Goal: Navigation & Orientation: Find specific page/section

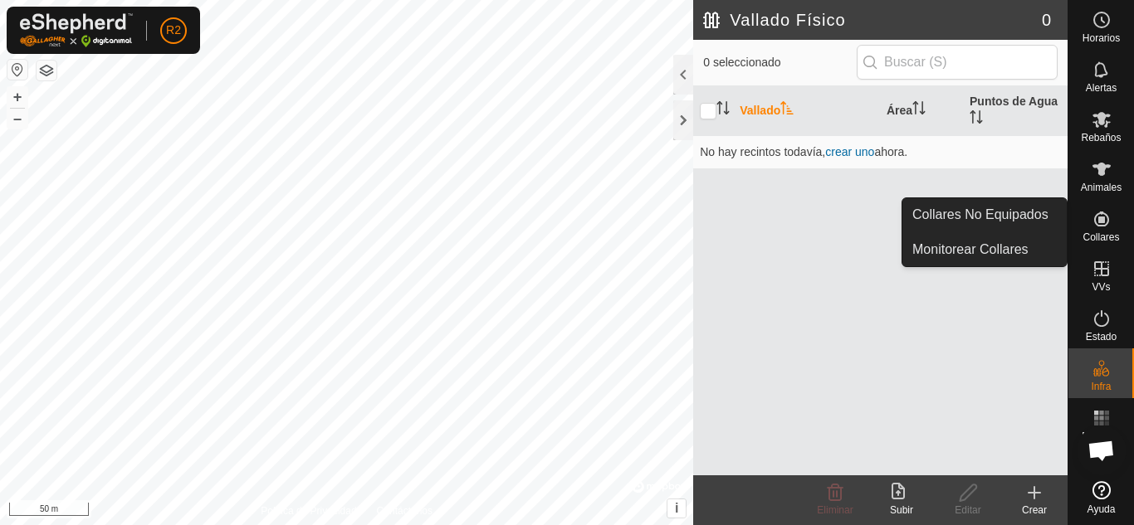
click at [1097, 224] on icon at bounding box center [1101, 219] width 20 height 20
click at [996, 214] on link "Collares No Equipados" at bounding box center [984, 214] width 164 height 33
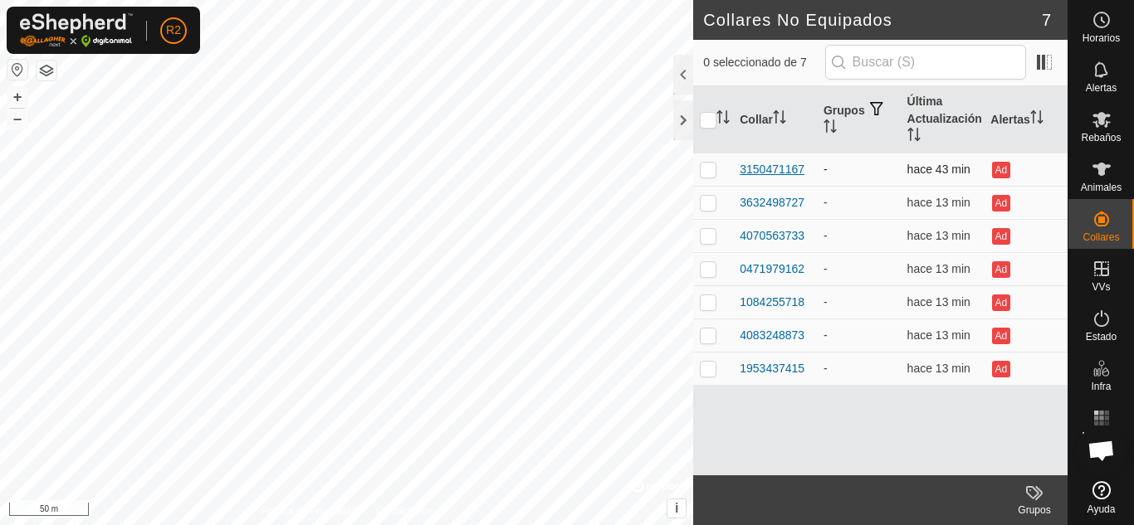
click at [766, 171] on div "3150471167" at bounding box center [772, 169] width 65 height 17
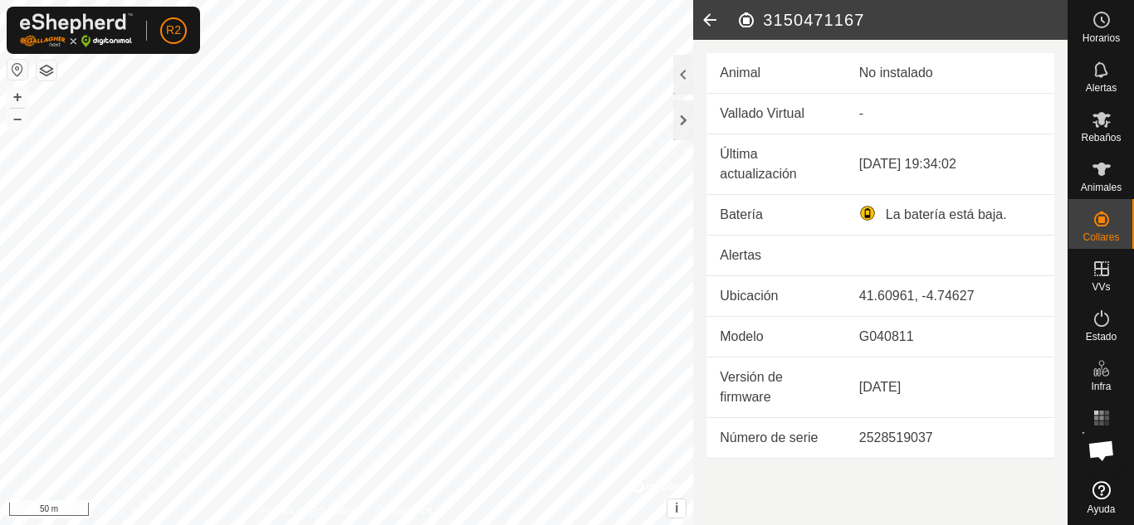
click at [710, 17] on icon at bounding box center [709, 20] width 33 height 40
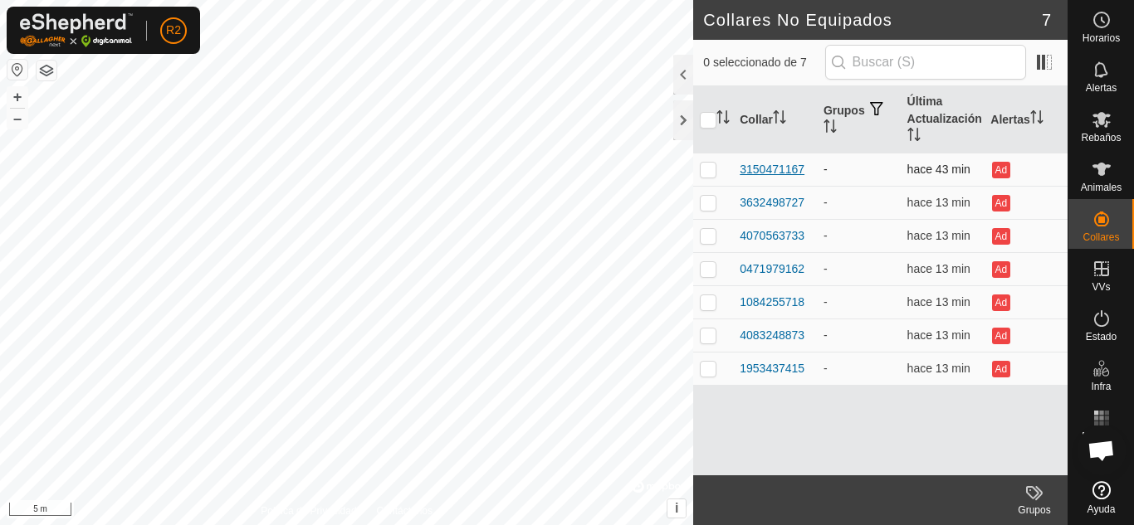
click at [759, 171] on div "3150471167" at bounding box center [772, 169] width 65 height 17
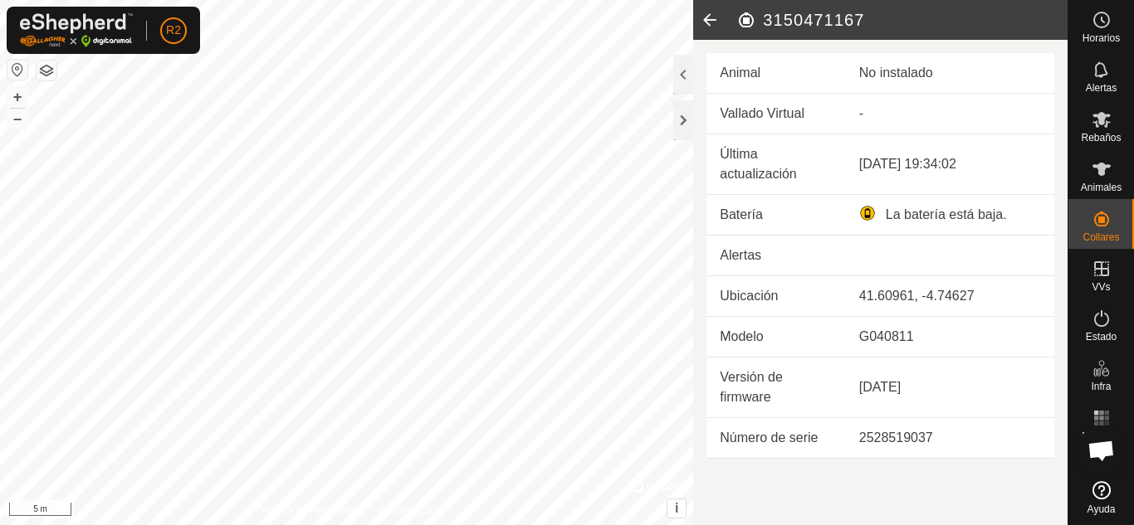
click at [708, 22] on icon at bounding box center [709, 20] width 33 height 40
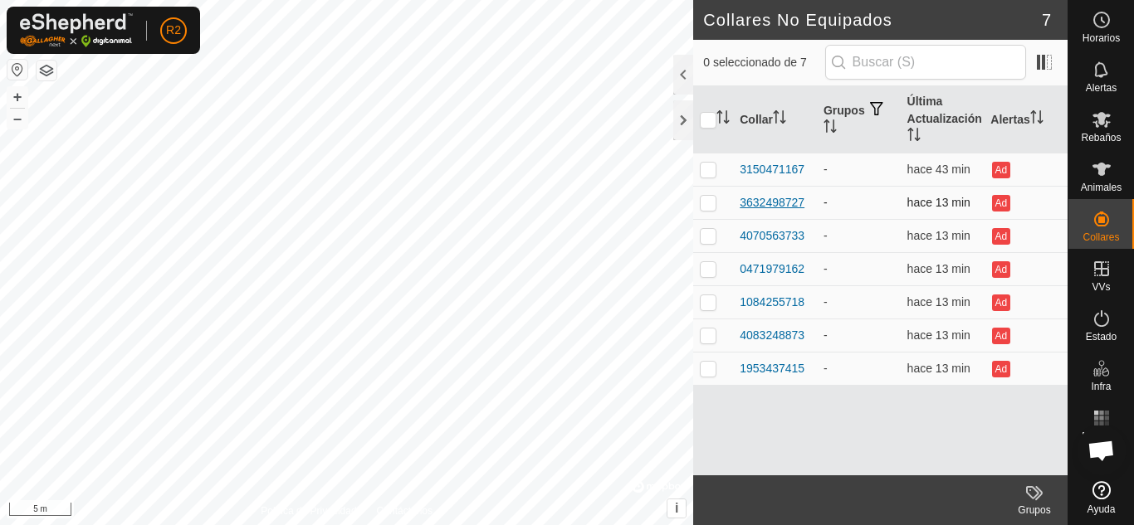
click at [771, 198] on div "3632498727" at bounding box center [772, 202] width 65 height 17
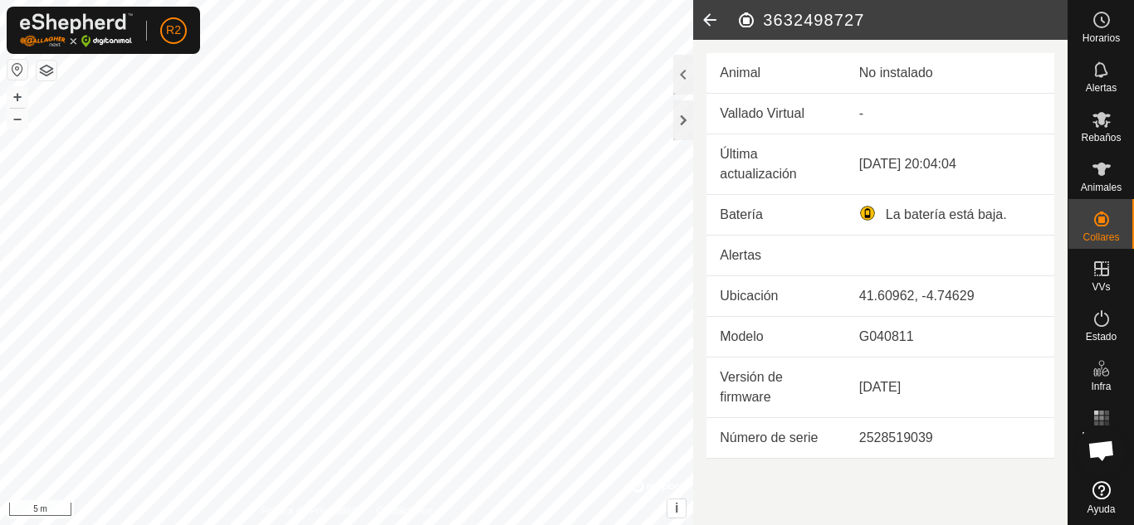
click at [711, 20] on icon at bounding box center [709, 20] width 33 height 40
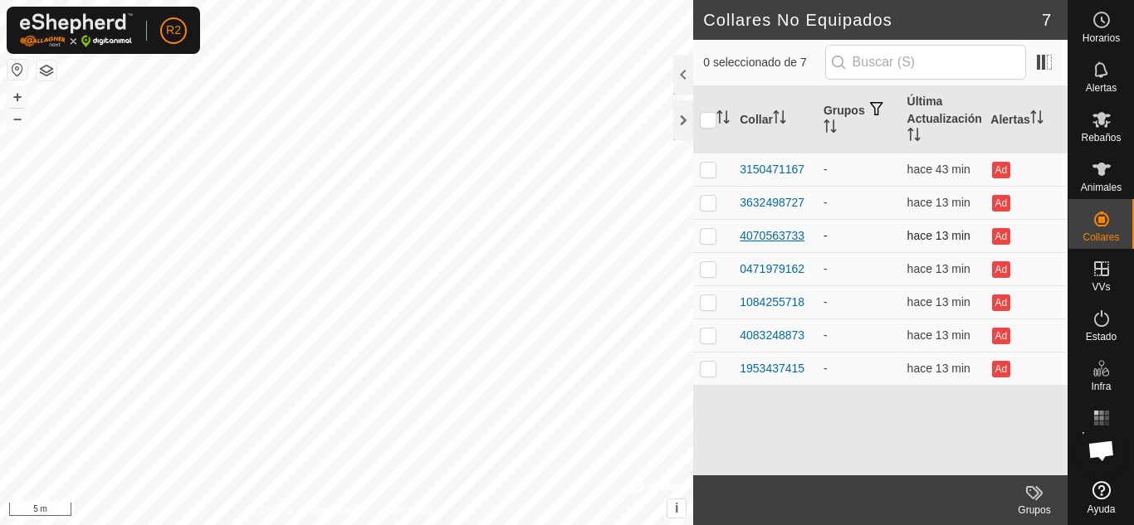
click at [763, 235] on div "4070563733" at bounding box center [772, 235] width 65 height 17
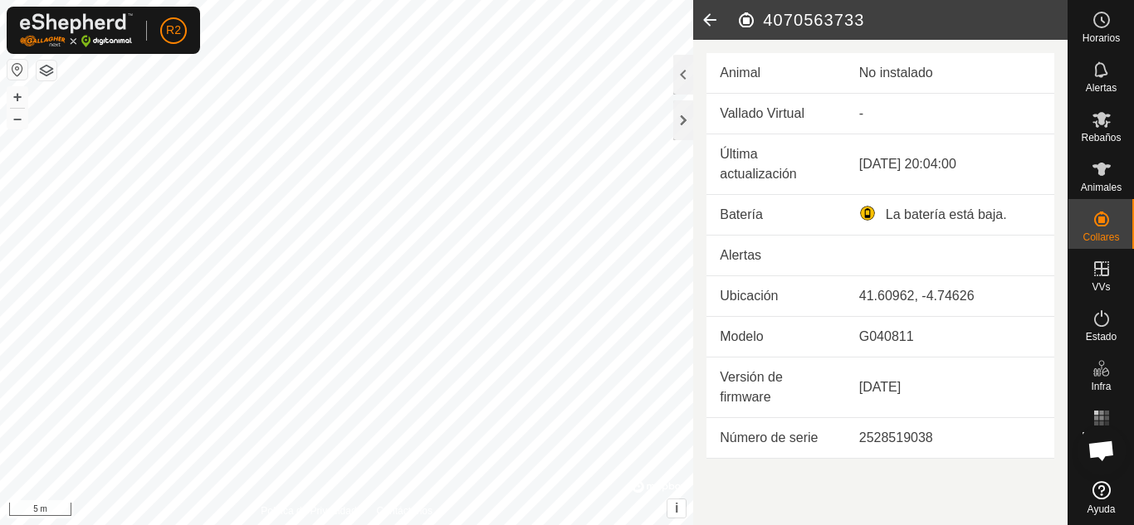
click at [711, 22] on icon at bounding box center [709, 20] width 33 height 40
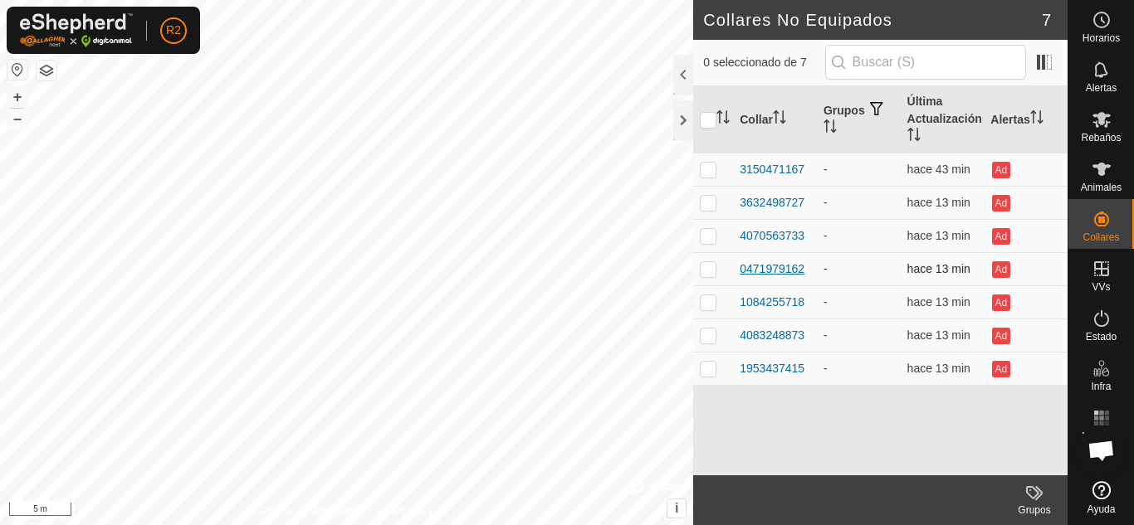
click at [779, 268] on div "0471979162" at bounding box center [772, 269] width 65 height 17
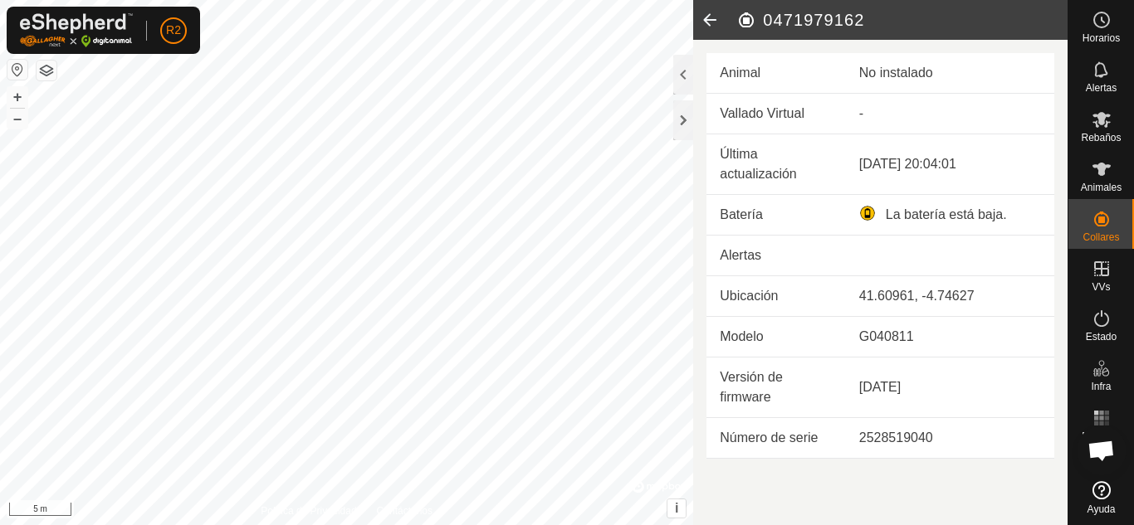
click at [708, 14] on icon at bounding box center [709, 20] width 33 height 40
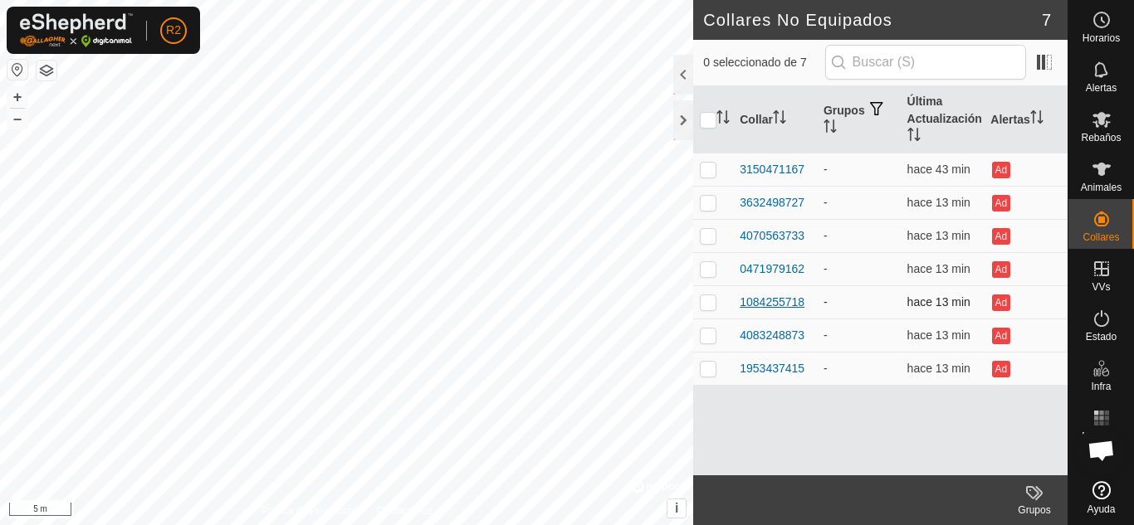
click at [767, 303] on div "1084255718" at bounding box center [772, 302] width 65 height 17
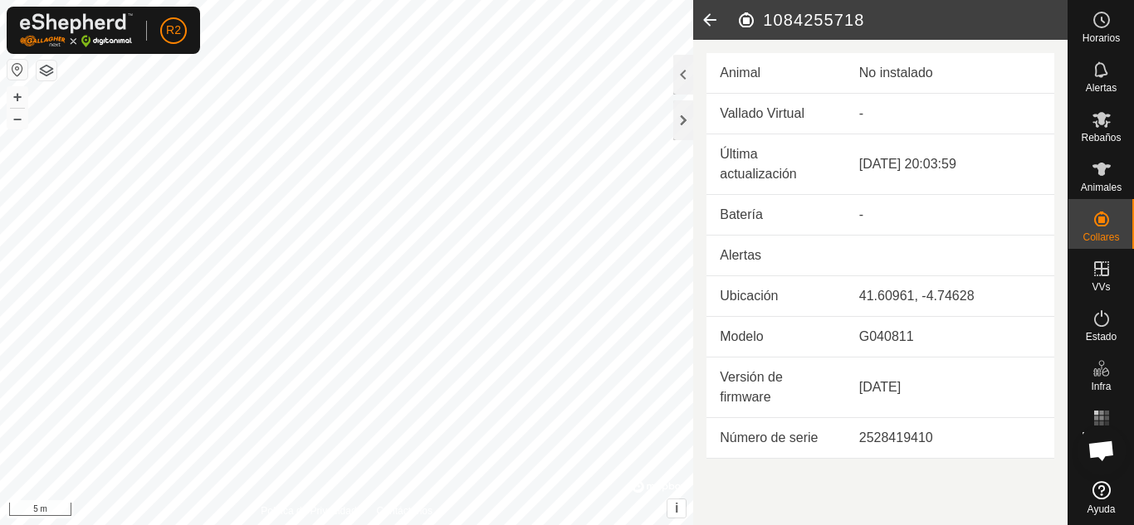
click at [714, 18] on icon at bounding box center [709, 20] width 33 height 40
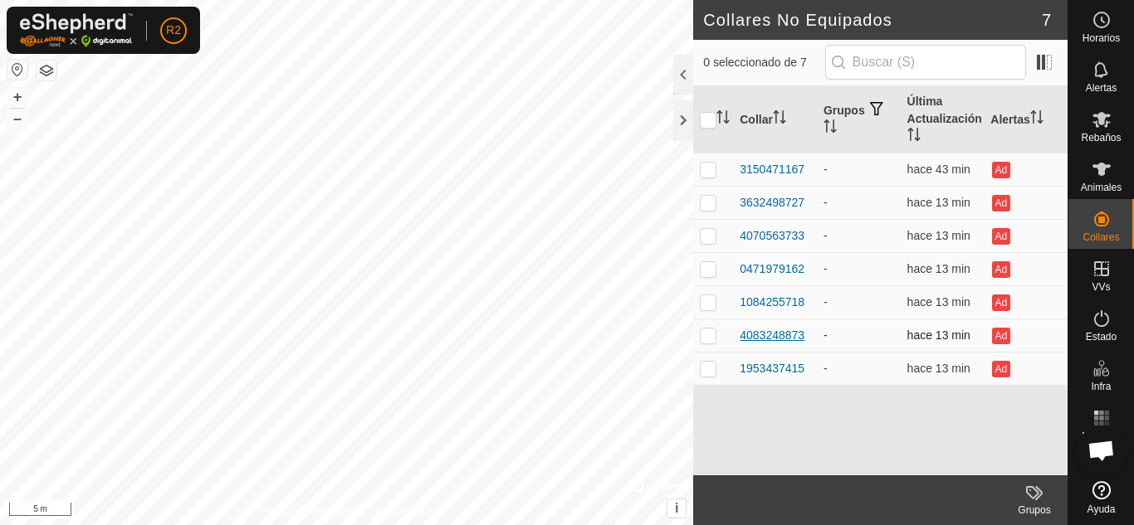
click at [753, 336] on div "4083248873" at bounding box center [772, 335] width 65 height 17
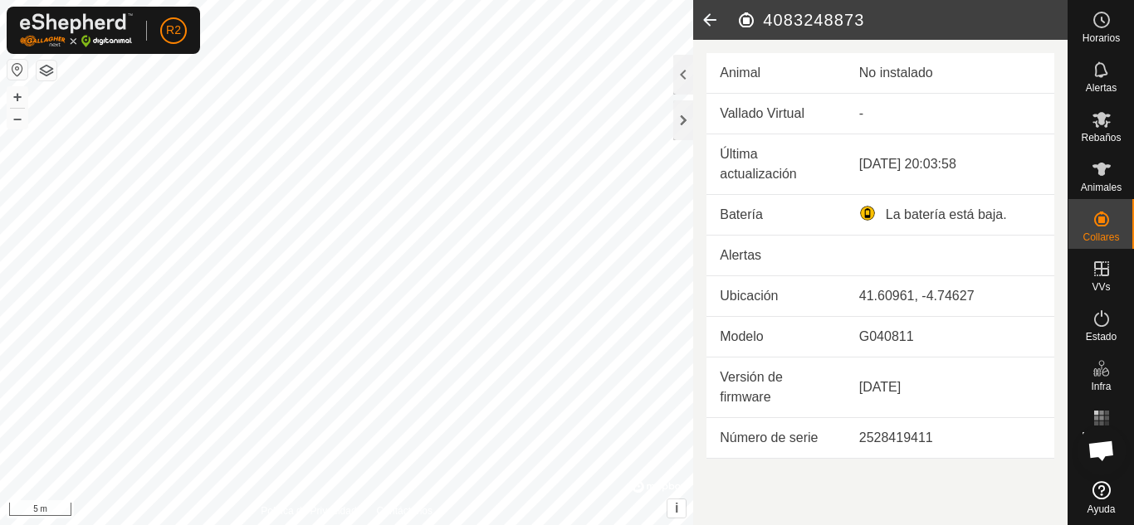
click at [705, 15] on icon at bounding box center [709, 20] width 33 height 40
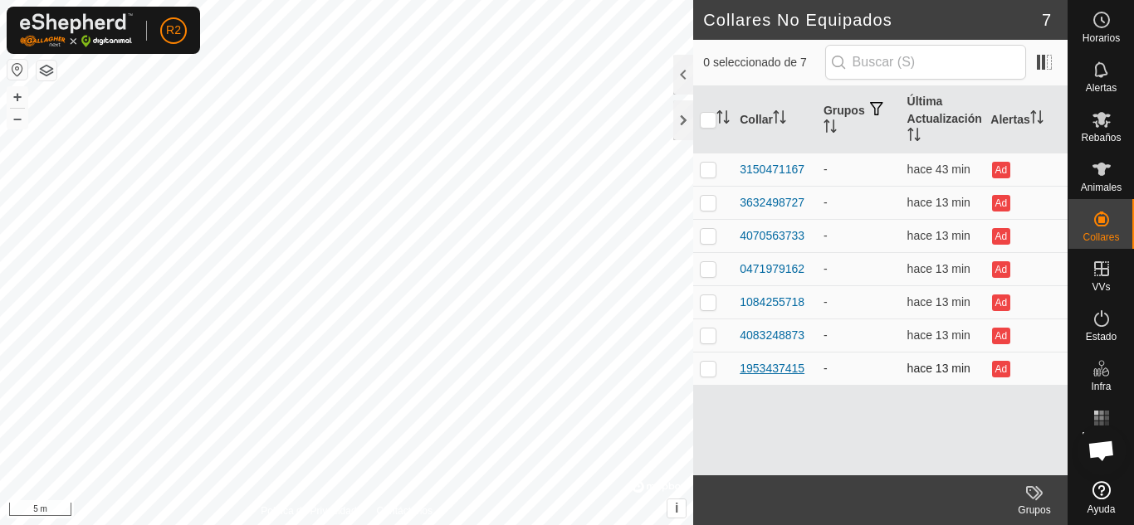
click at [764, 367] on div "1953437415" at bounding box center [772, 368] width 65 height 17
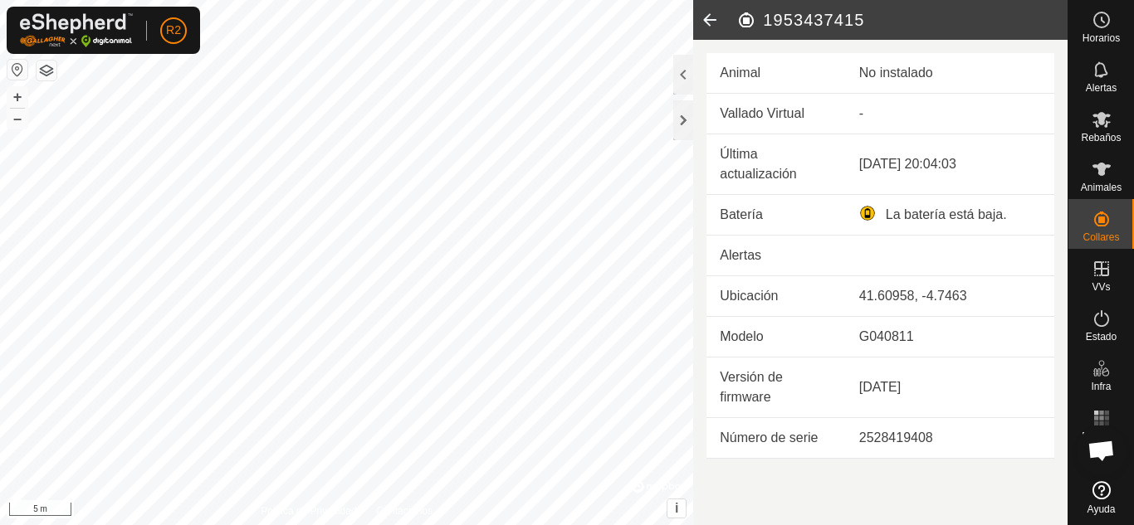
click at [712, 19] on icon at bounding box center [709, 20] width 33 height 40
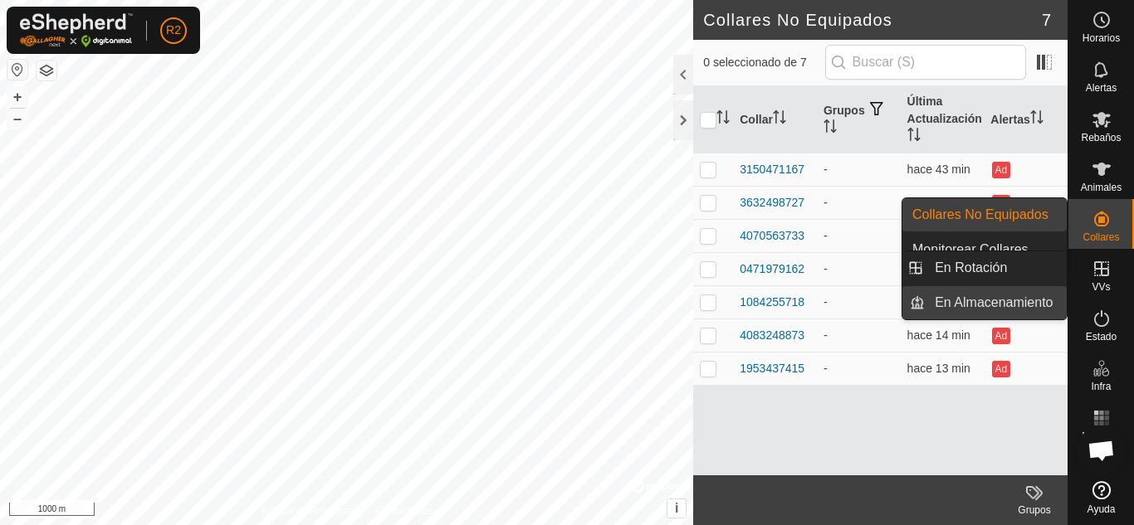
click at [984, 303] on link "En Almacenamiento" at bounding box center [996, 302] width 142 height 33
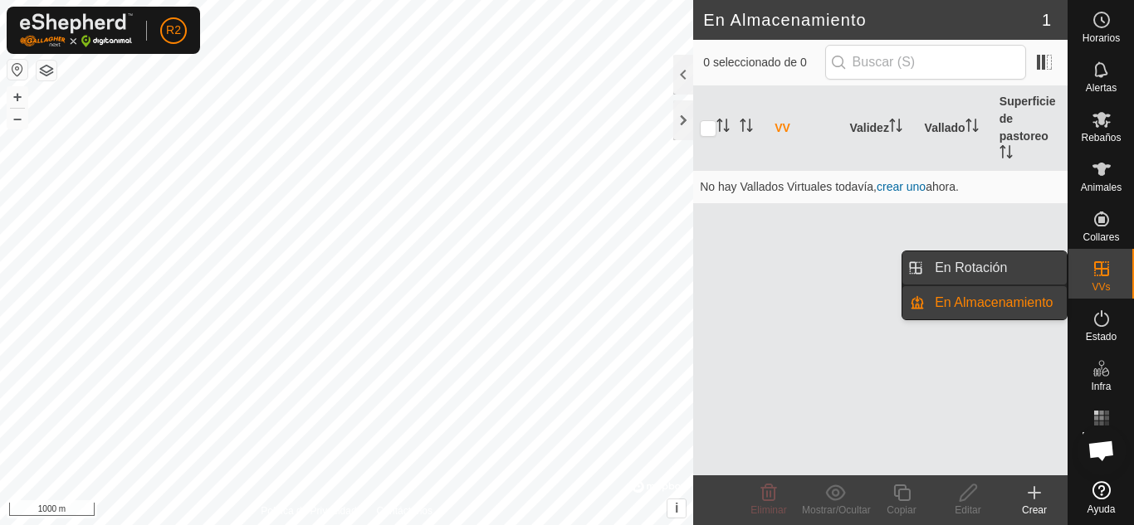
click at [988, 260] on link "En Rotación" at bounding box center [996, 267] width 142 height 33
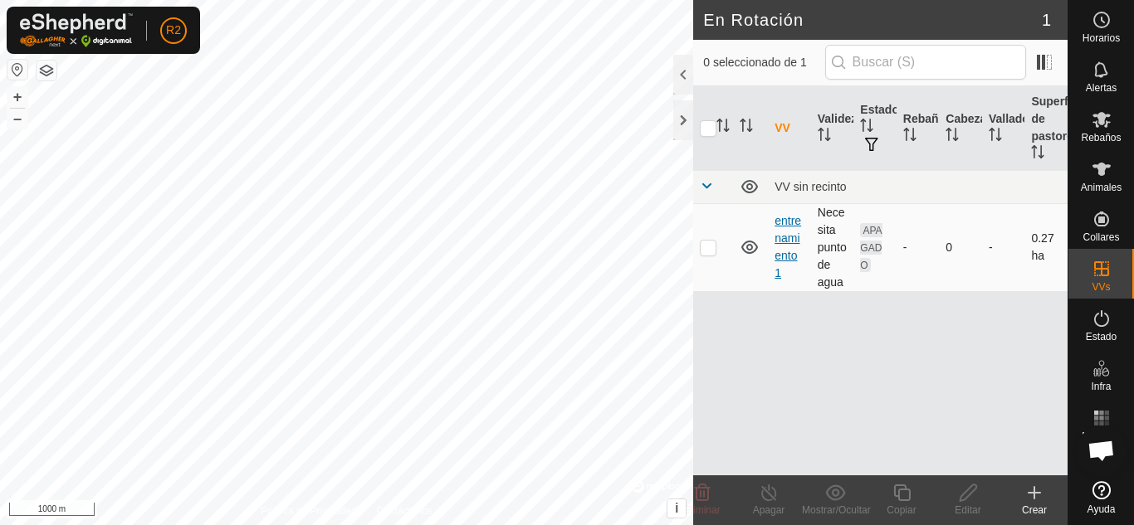
click at [786, 236] on link "entrenamiento 1" at bounding box center [787, 247] width 27 height 66
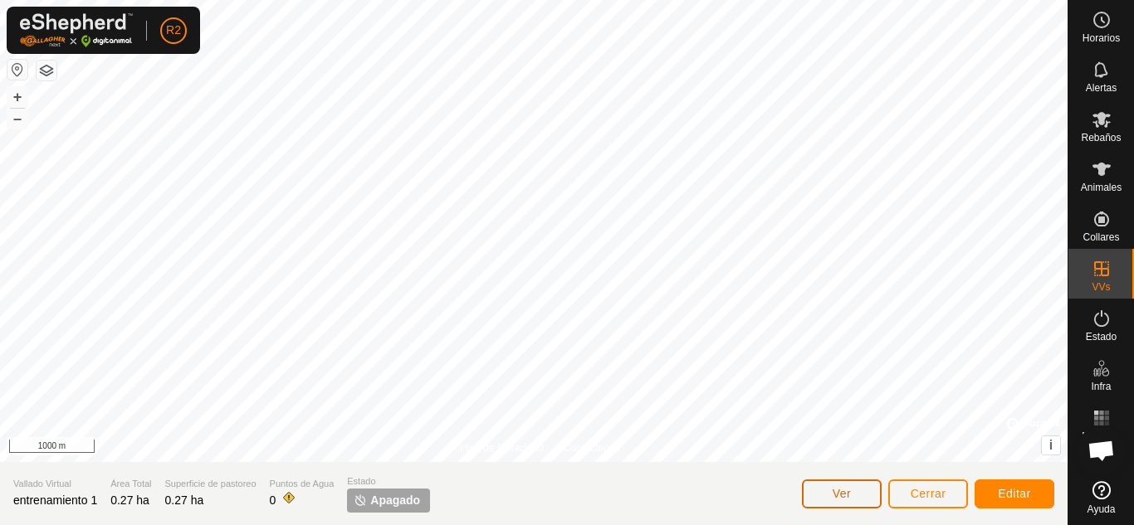
click at [830, 488] on button "Ver" at bounding box center [842, 494] width 80 height 29
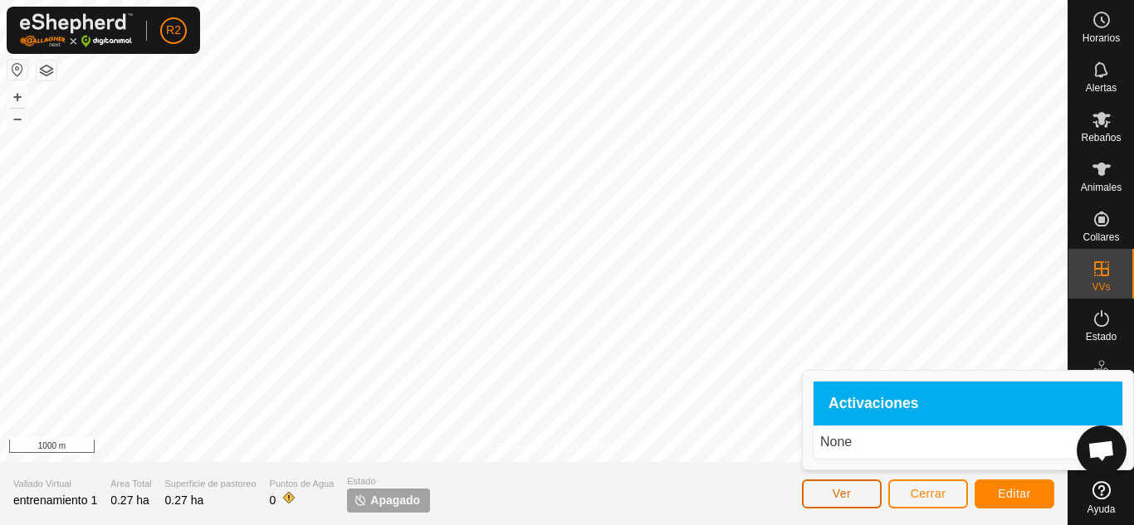
click at [827, 488] on button "Ver" at bounding box center [842, 494] width 80 height 29
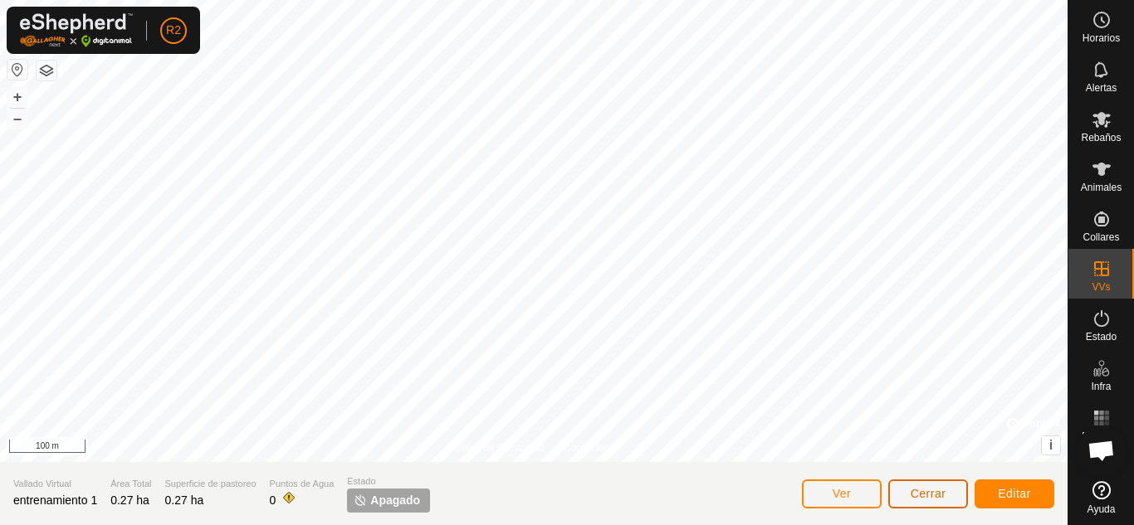
click at [918, 491] on span "Cerrar" at bounding box center [928, 493] width 36 height 13
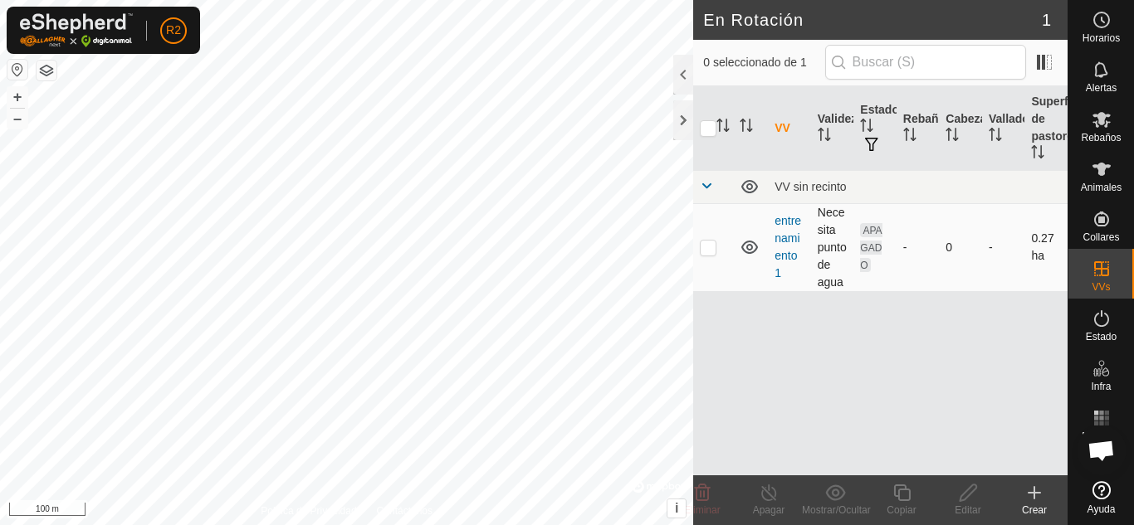
click at [712, 251] on p-checkbox at bounding box center [708, 247] width 17 height 13
checkbox input "true"
click at [712, 251] on p-checkbox at bounding box center [708, 247] width 17 height 13
checkbox input "false"
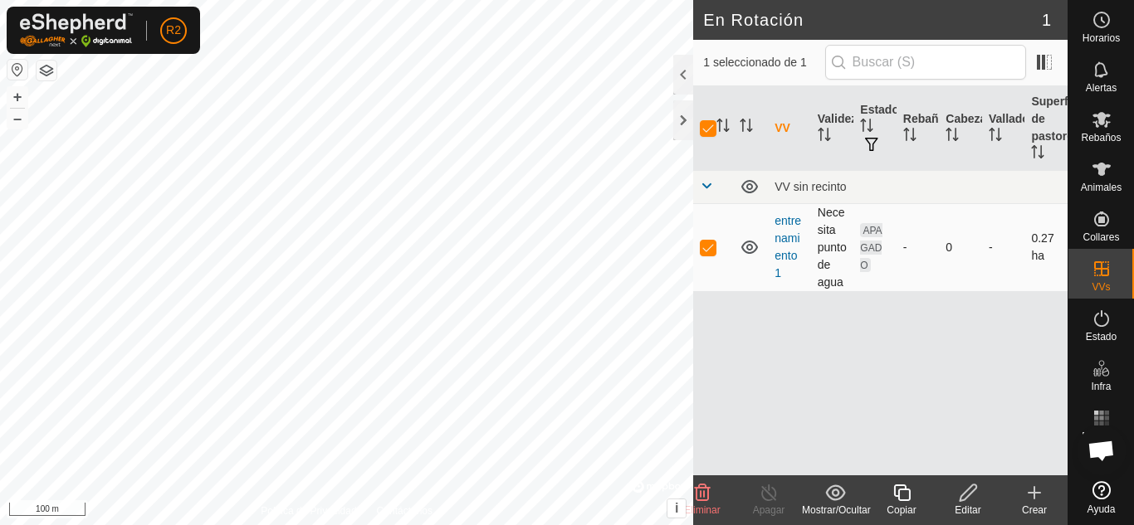
checkbox input "false"
